Goal: Task Accomplishment & Management: Manage account settings

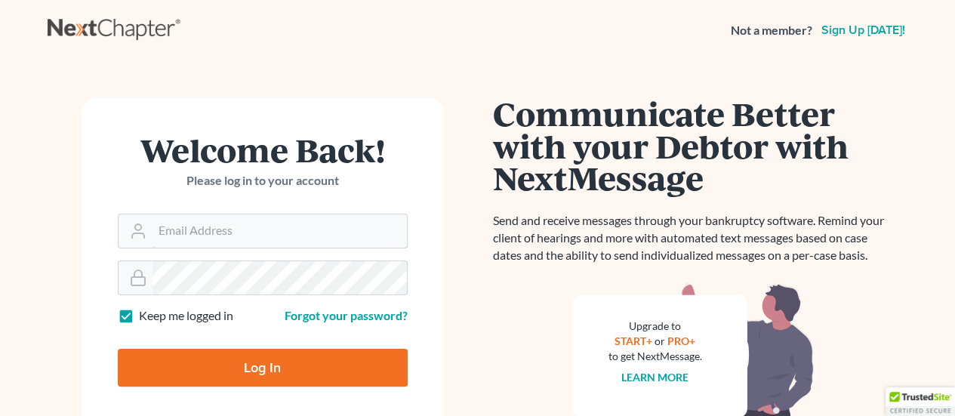
type input "[EMAIL_ADDRESS][DOMAIN_NAME]"
click at [282, 362] on input "Log In" at bounding box center [263, 368] width 290 height 38
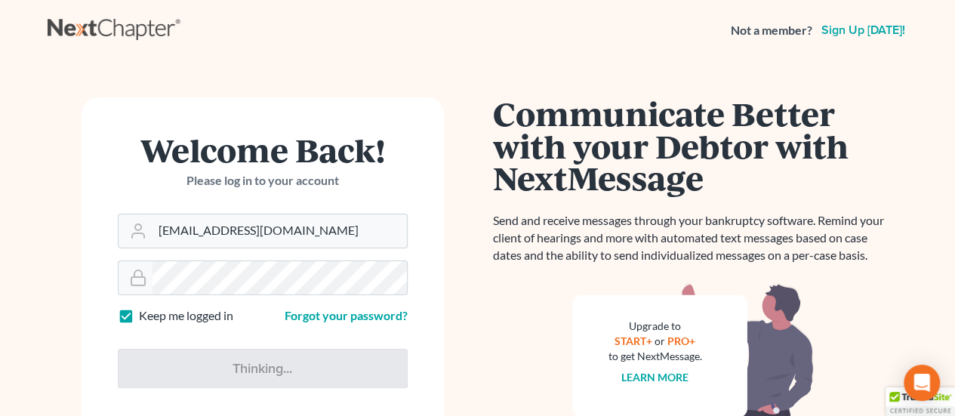
type input "Thinking..."
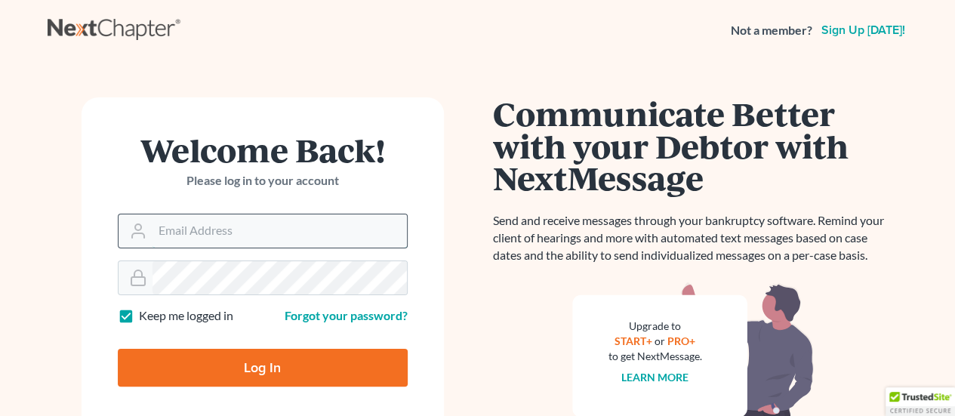
click at [258, 233] on input "Email Address" at bounding box center [280, 230] width 254 height 33
type input "[PERSON_NAME][EMAIL_ADDRESS][DOMAIN_NAME]"
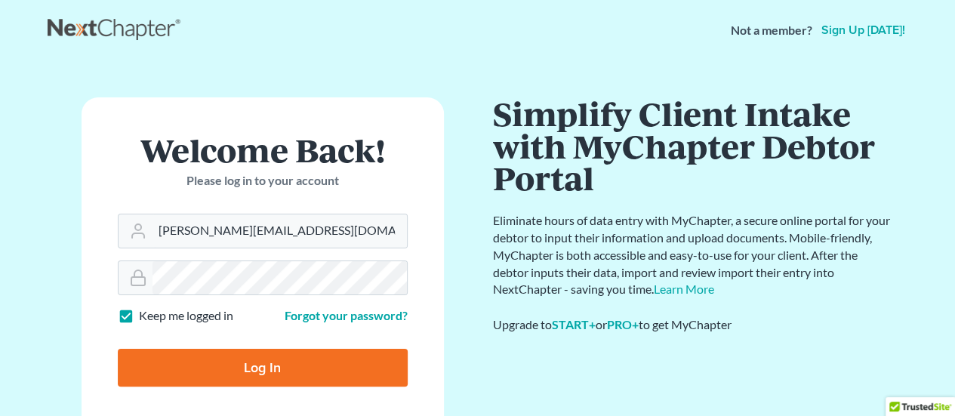
click at [263, 368] on input "Log In" at bounding box center [263, 368] width 290 height 38
type input "Thinking..."
